Goal: Find contact information: Find contact information

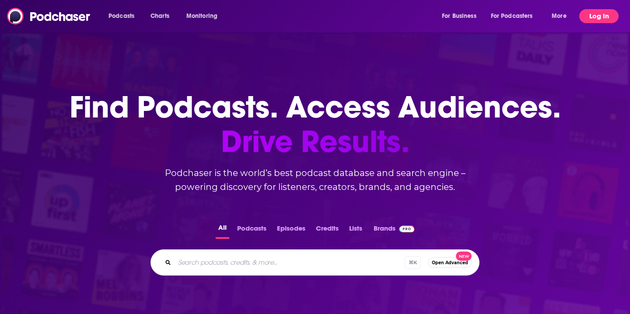
click at [589, 18] on button "Log In" at bounding box center [598, 16] width 39 height 14
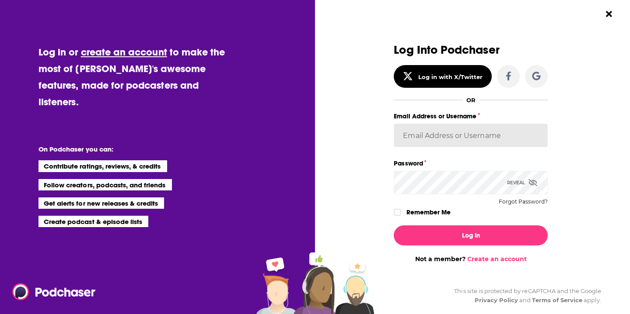
click at [485, 140] on input "Email Address or Username" at bounding box center [471, 136] width 154 height 24
type input "saraatspark"
click at [405, 213] on div "Dialog" at bounding box center [400, 212] width 13 height 7
click at [396, 213] on icon "Dialog" at bounding box center [396, 212] width 5 height 5
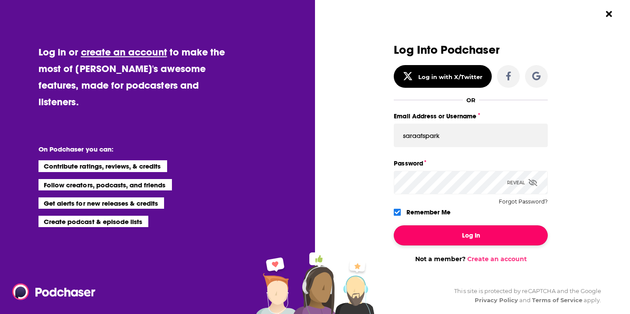
click at [458, 237] on button "Log In" at bounding box center [471, 236] width 154 height 20
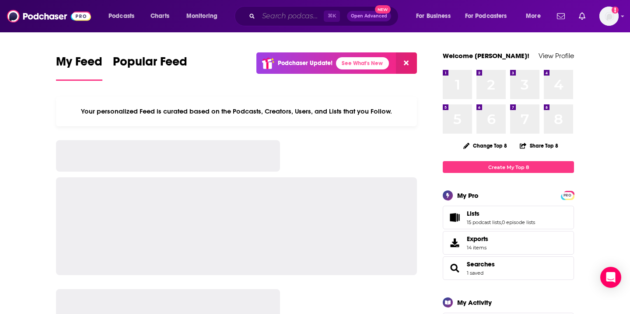
click at [283, 14] on input "Search podcasts, credits, & more..." at bounding box center [290, 16] width 65 height 14
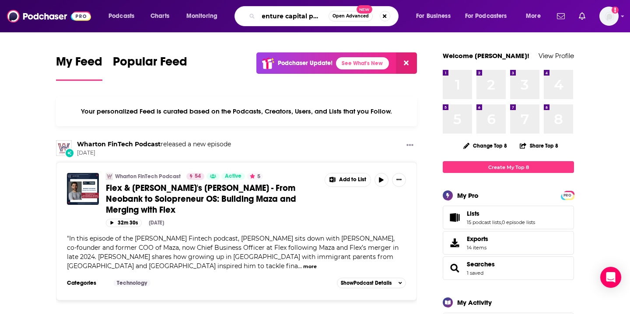
scroll to position [0, 14]
type input "venture capital podcast"
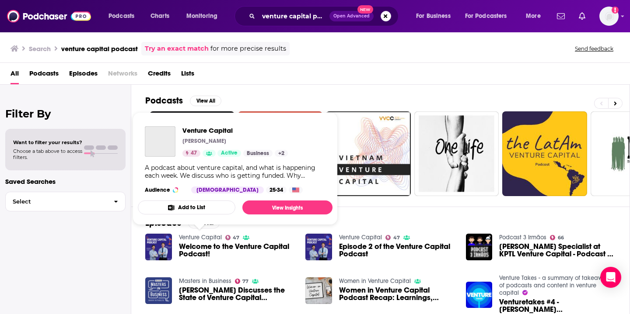
click at [203, 240] on link "Venture Capital" at bounding box center [200, 237] width 43 height 7
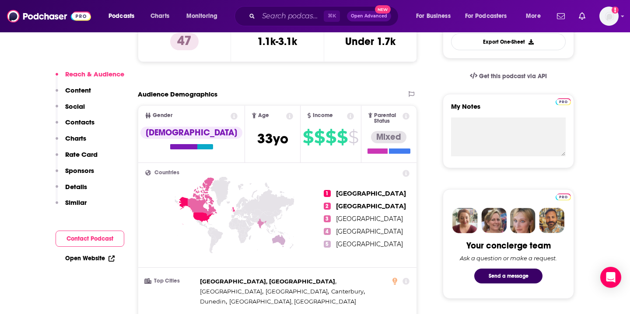
scroll to position [264, 0]
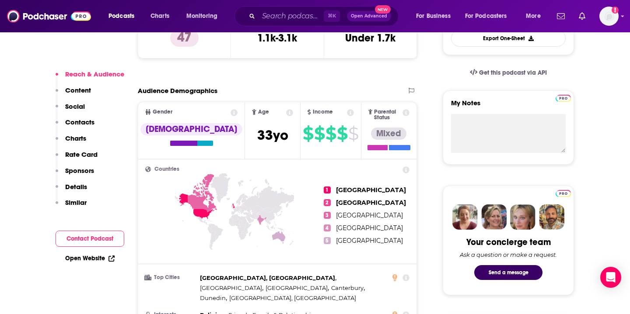
click at [73, 123] on p "Contacts" at bounding box center [79, 122] width 29 height 8
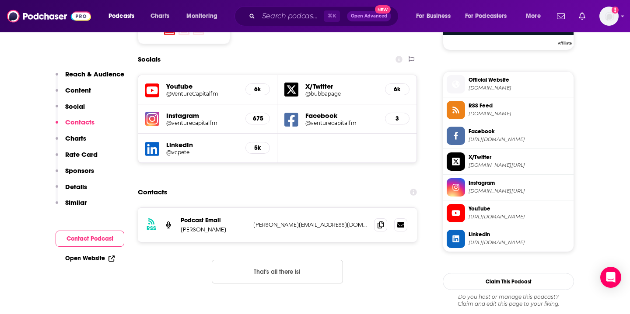
scroll to position [780, 0]
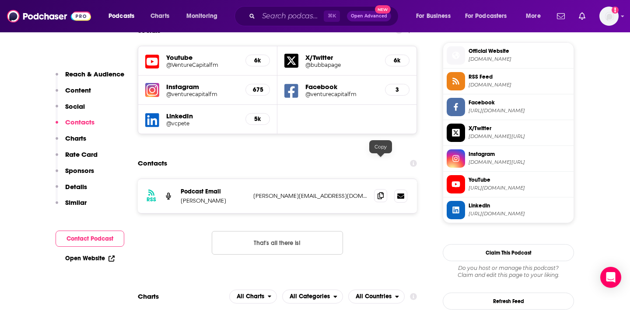
click at [381, 192] on icon at bounding box center [380, 195] width 6 height 7
click at [270, 14] on input "Search podcasts, credits, & more..." at bounding box center [290, 16] width 65 height 14
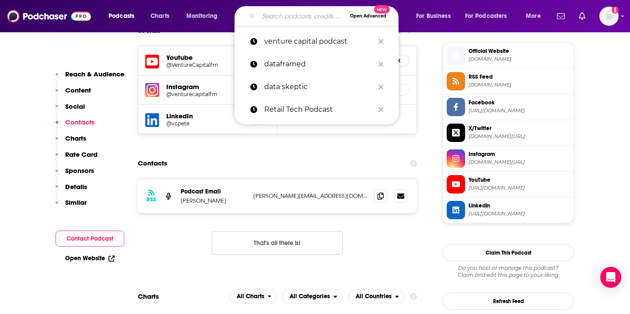
paste input "Women in Venture Capital [PERSON_NAME]"
type input "Women in Venture Capital [PERSON_NAME]"
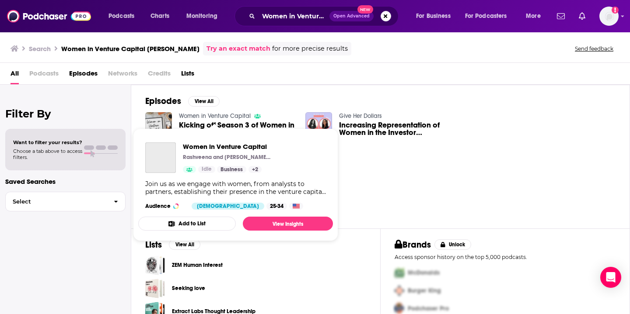
click at [217, 114] on link "Women in Venture Capital" at bounding box center [215, 115] width 72 height 7
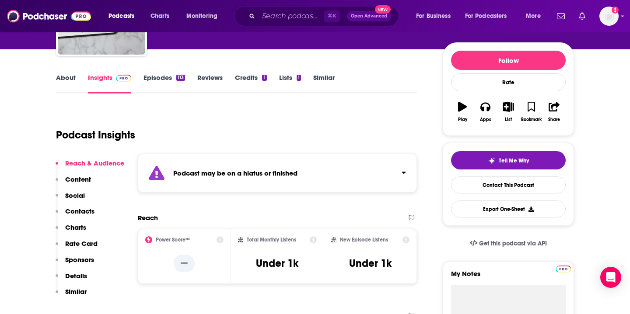
scroll to position [123, 0]
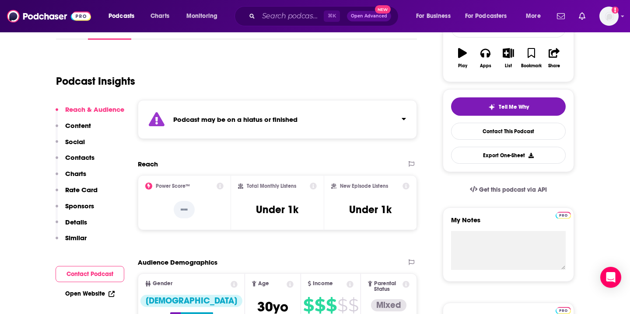
click at [80, 156] on p "Contacts" at bounding box center [79, 158] width 29 height 8
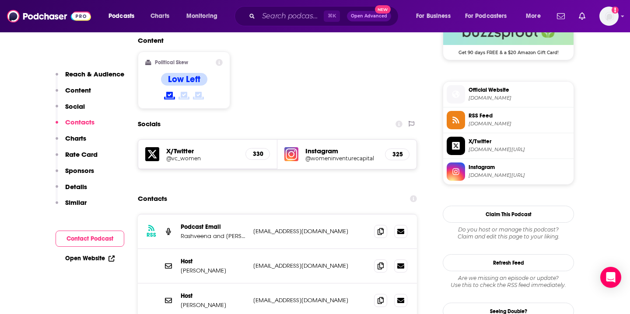
scroll to position [766, 0]
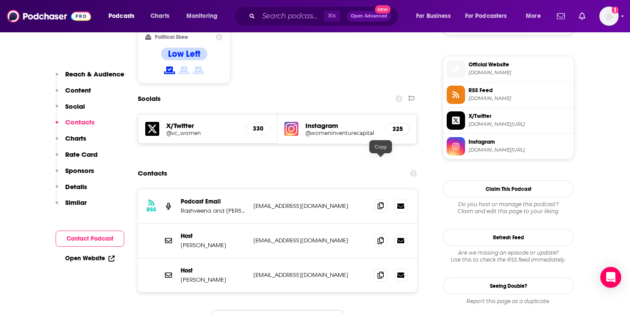
click at [376, 199] on span at bounding box center [380, 205] width 13 height 13
click at [377, 237] on icon at bounding box center [380, 240] width 6 height 7
